Goal: Task Accomplishment & Management: Manage account settings

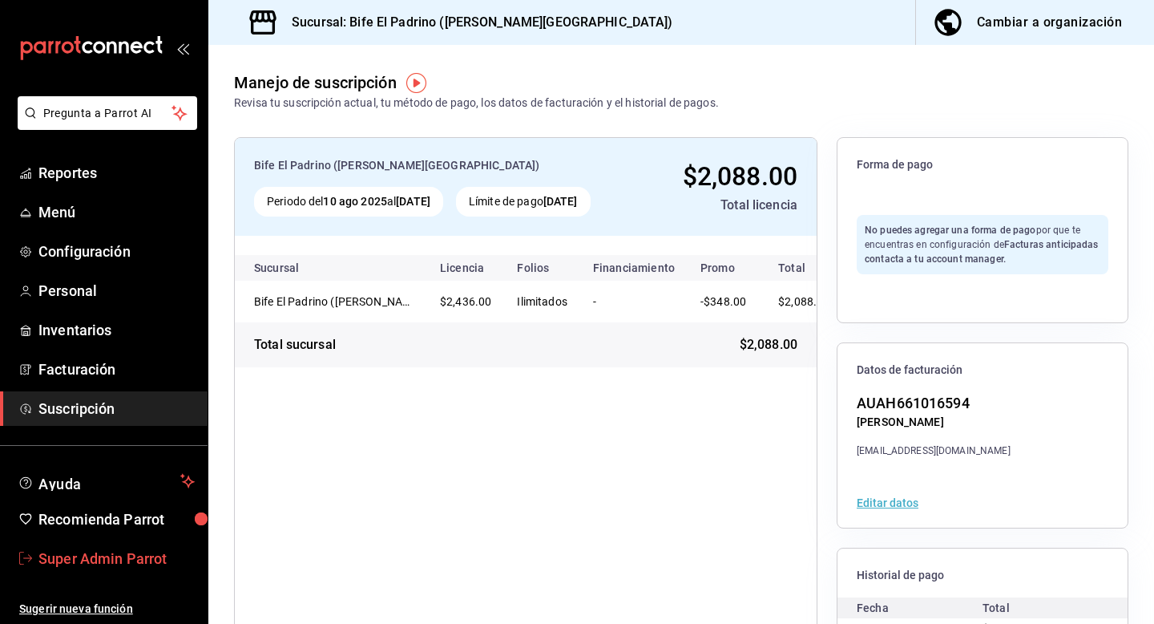
click at [81, 567] on span "Super Admin Parrot" at bounding box center [116, 558] width 156 height 22
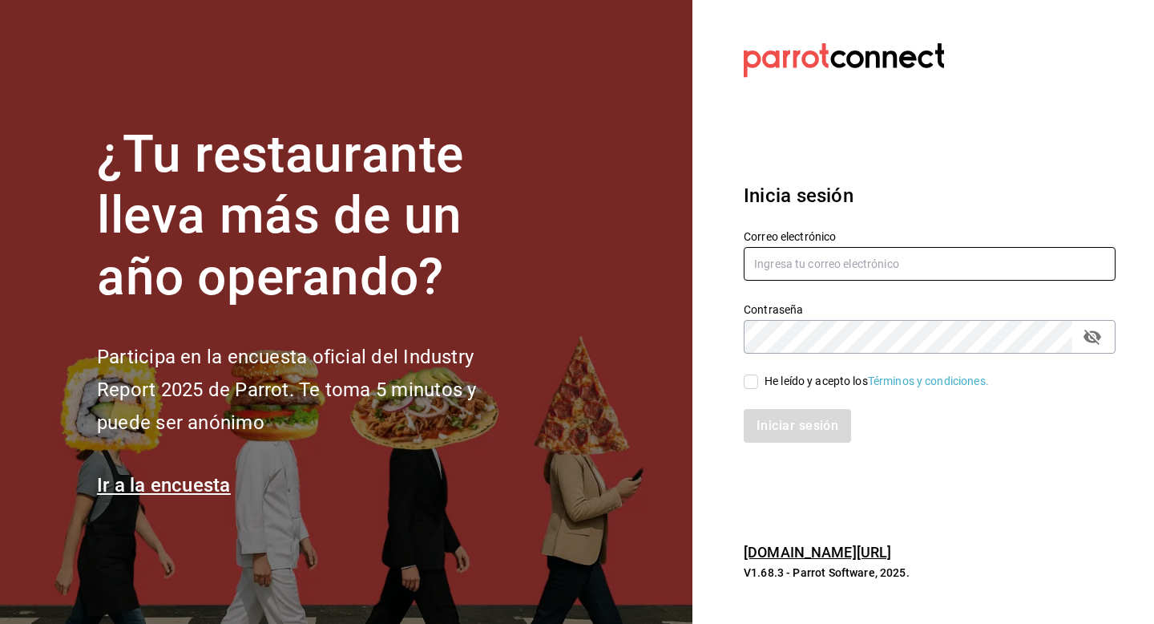
click at [801, 273] on input "text" at bounding box center [930, 264] width 372 height 34
type input "multiuser@coffee.com"
click at [754, 376] on input "He leído y acepto los Términos y condiciones." at bounding box center [751, 381] width 14 height 14
checkbox input "true"
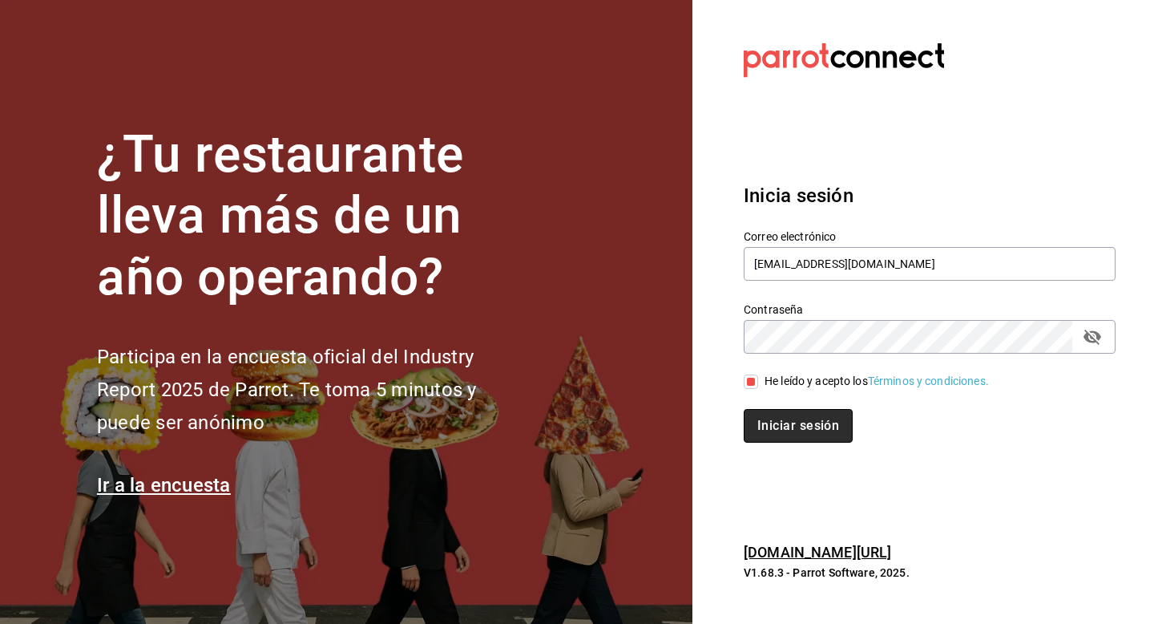
click at [777, 421] on button "Iniciar sesión" at bounding box center [798, 426] width 109 height 34
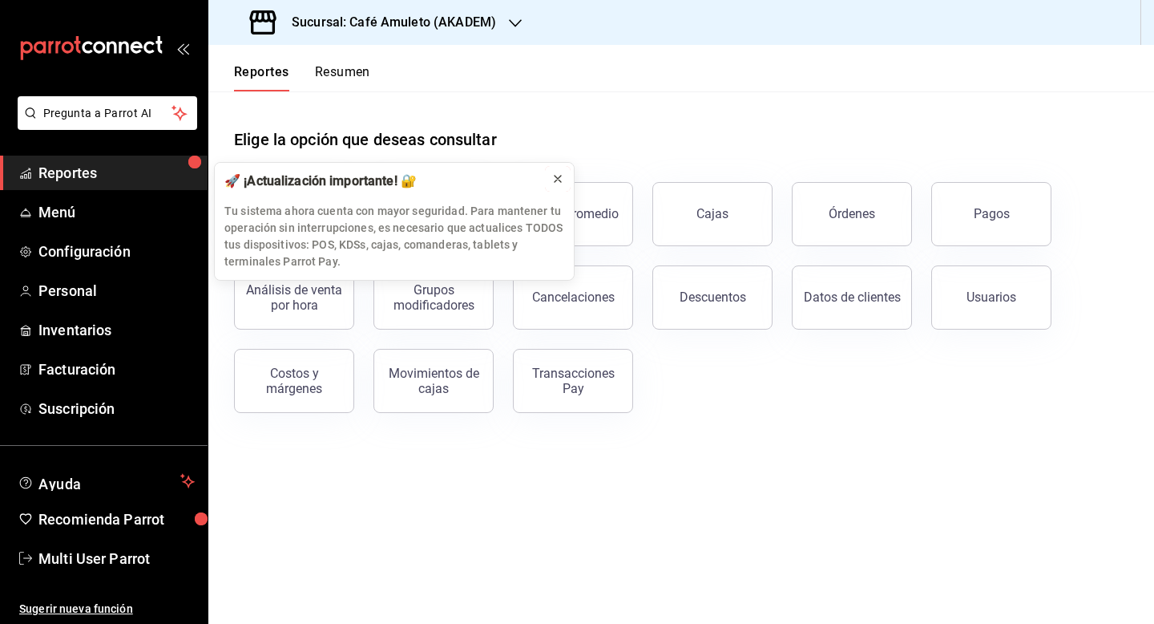
click at [561, 176] on icon at bounding box center [557, 178] width 13 height 13
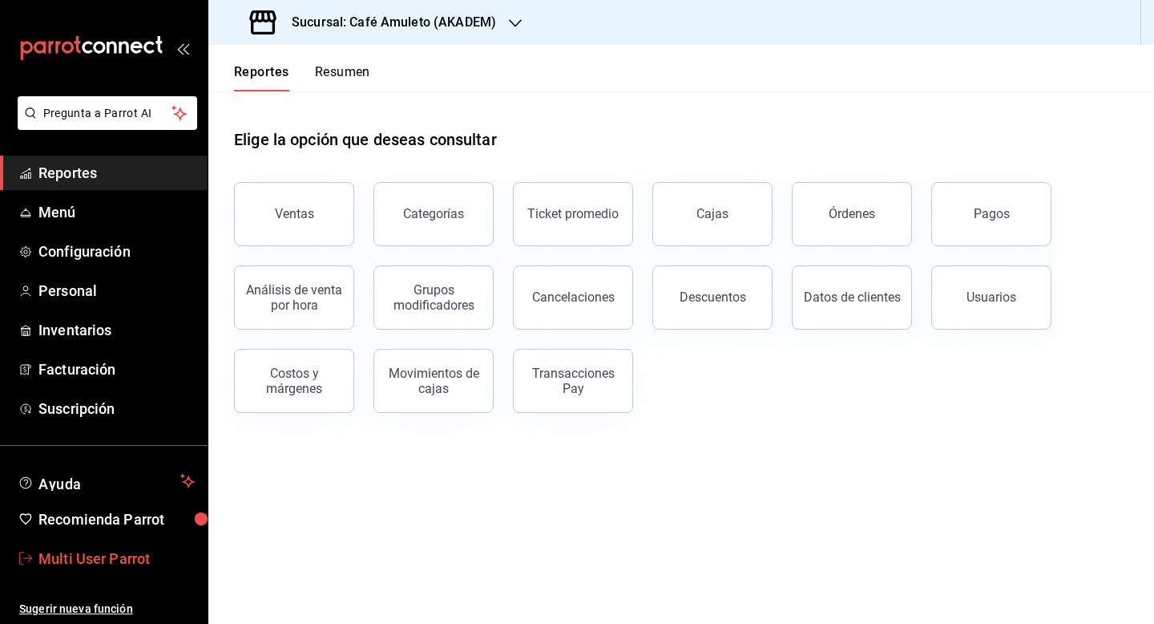
click at [136, 556] on span "Multi User Parrot" at bounding box center [116, 558] width 156 height 22
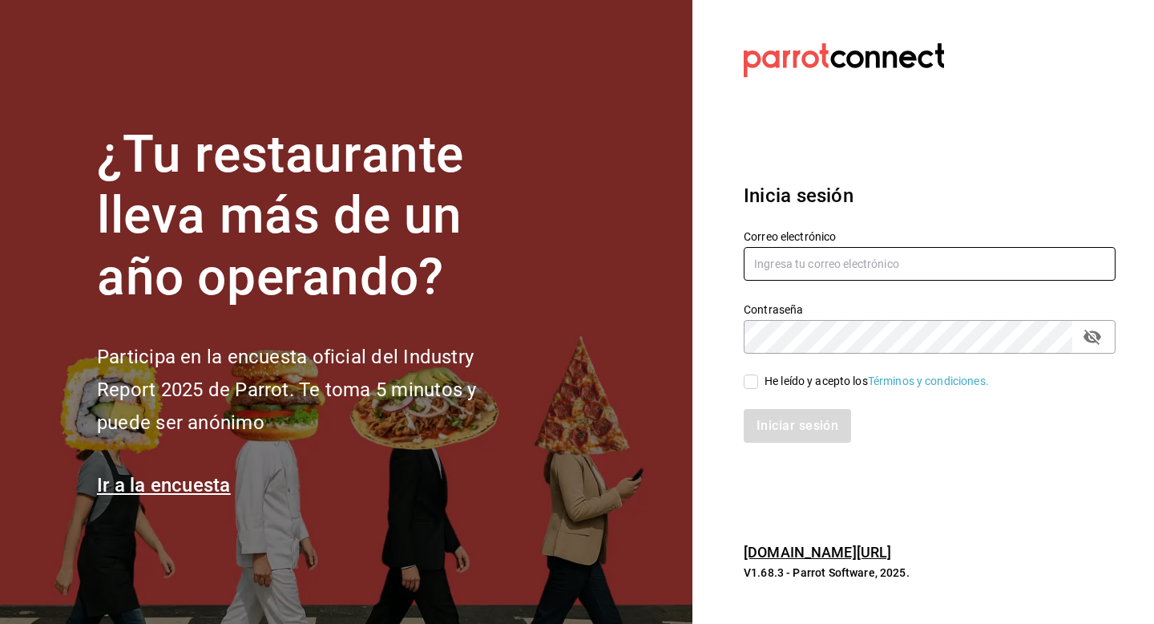
click at [768, 265] on input "text" at bounding box center [930, 264] width 372 height 34
type input "cofk"
click at [849, 259] on input "text" at bounding box center [930, 264] width 372 height 34
click at [849, 259] on input "cofkiKid@friendlycafe.com" at bounding box center [930, 264] width 372 height 34
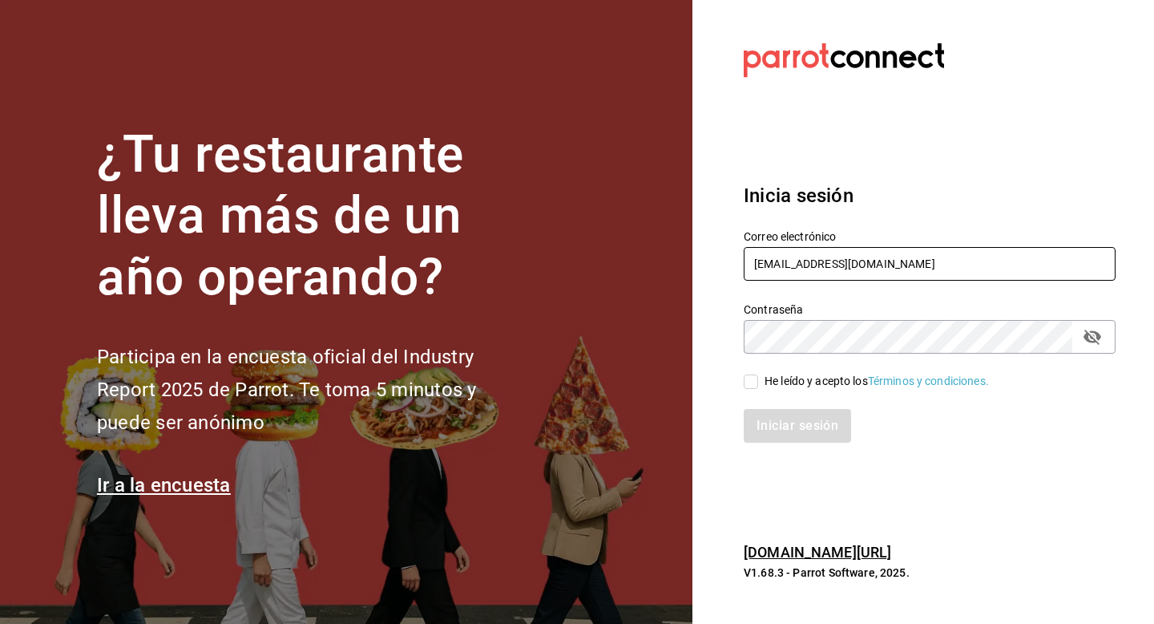
click at [849, 259] on input "cofkiKid@friendlycafe.com" at bounding box center [930, 264] width 372 height 34
click at [1089, 339] on icon "passwordField" at bounding box center [1092, 336] width 19 height 19
click at [829, 267] on input "cofkiKid@friendlycafe.com" at bounding box center [930, 264] width 372 height 34
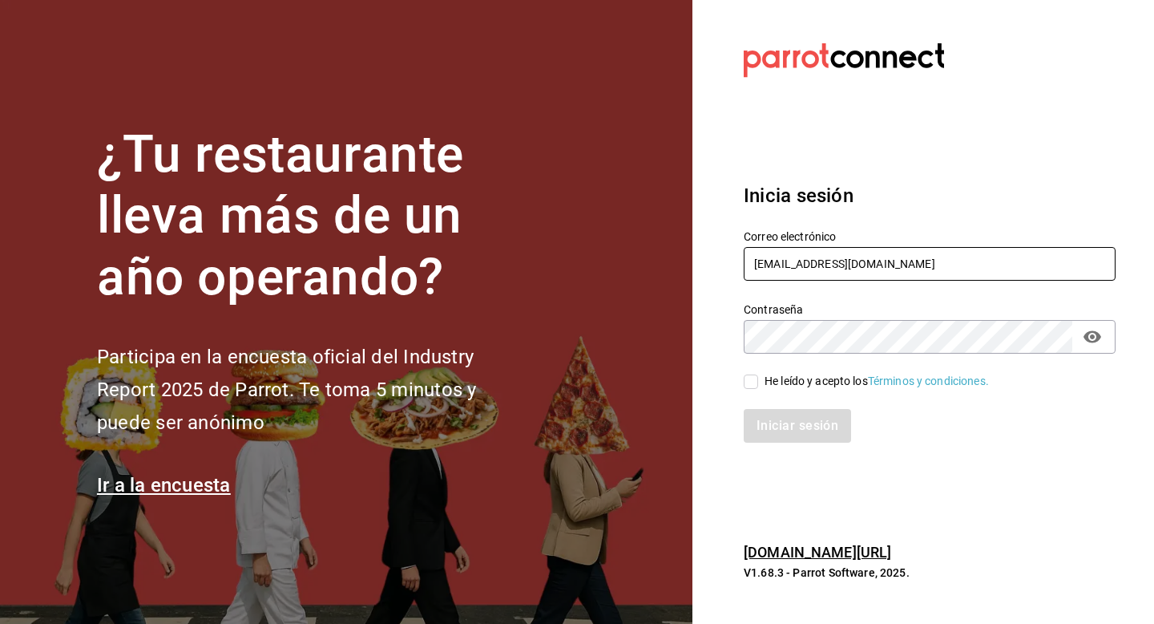
click at [829, 267] on input "cofkiKid@friendlycafe.com" at bounding box center [930, 264] width 372 height 34
type input "cofkiKid@aurora.com"
click at [753, 374] on input "He leído y acepto los Términos y condiciones." at bounding box center [751, 381] width 14 height 14
checkbox input "true"
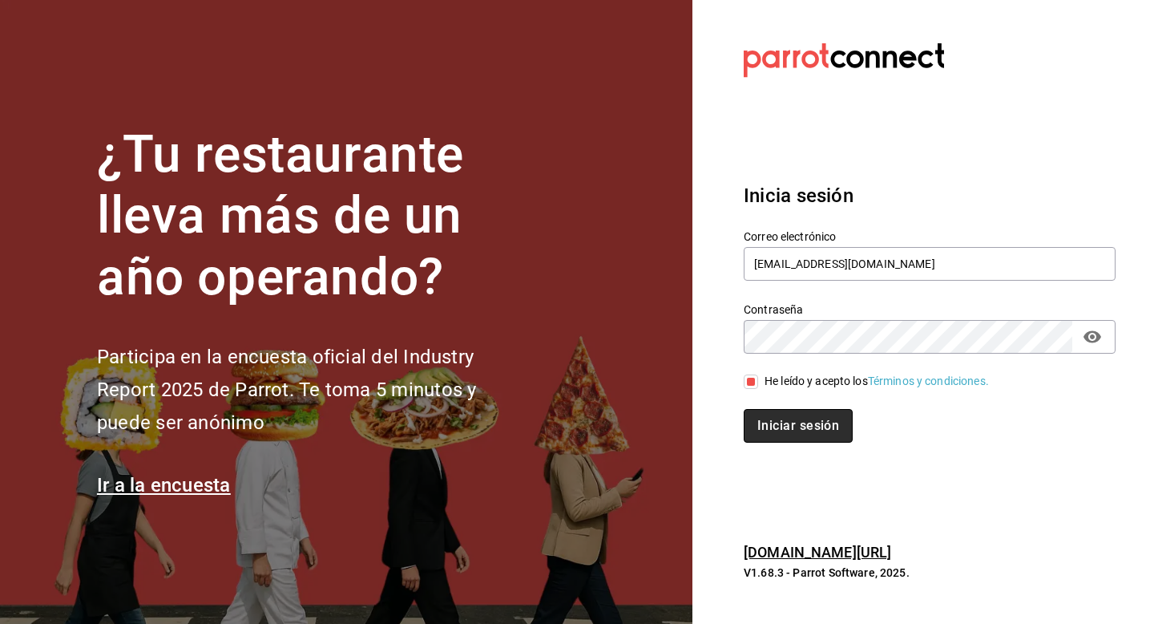
click at [753, 433] on button "Iniciar sesión" at bounding box center [798, 426] width 109 height 34
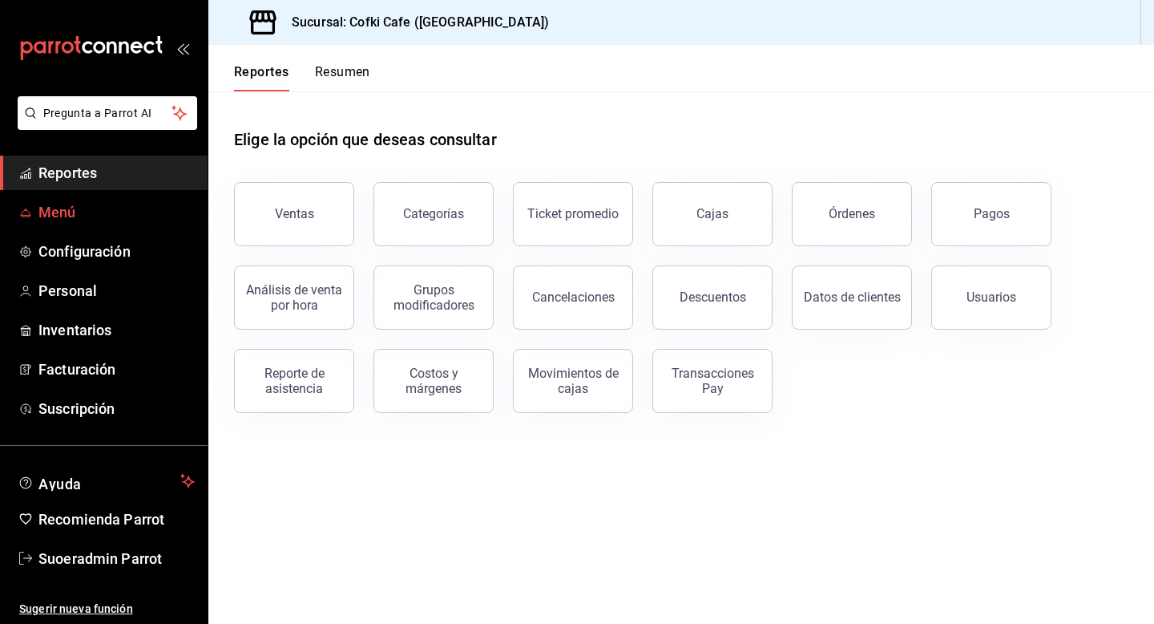
click at [70, 213] on span "Menú" at bounding box center [116, 212] width 156 height 22
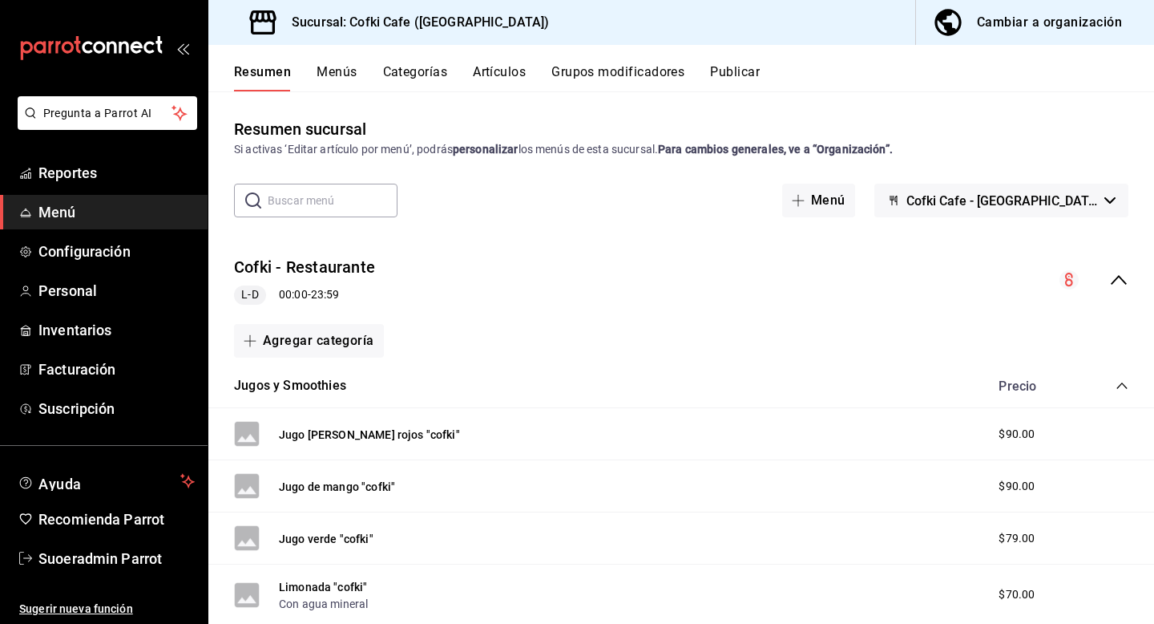
click at [1117, 283] on icon "collapse-menu-row" at bounding box center [1118, 279] width 19 height 19
